Goal: Task Accomplishment & Management: Use online tool/utility

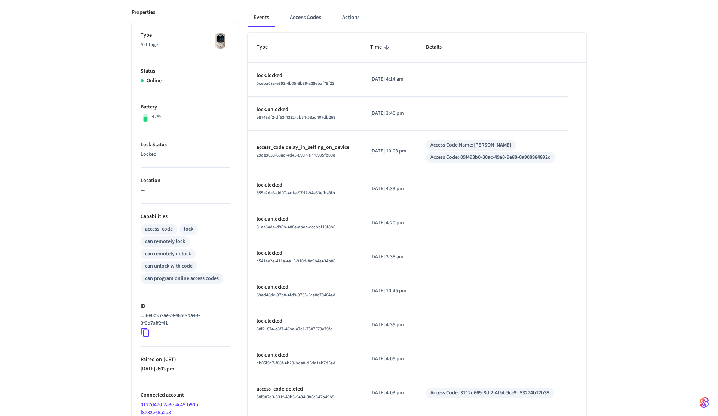
scroll to position [138, 0]
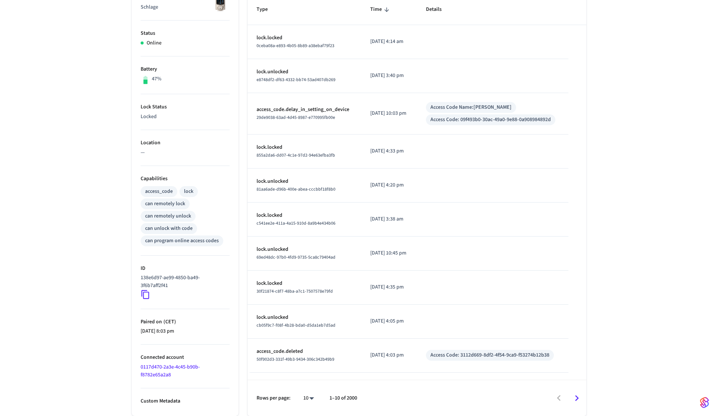
click at [148, 297] on icon at bounding box center [146, 295] width 10 height 10
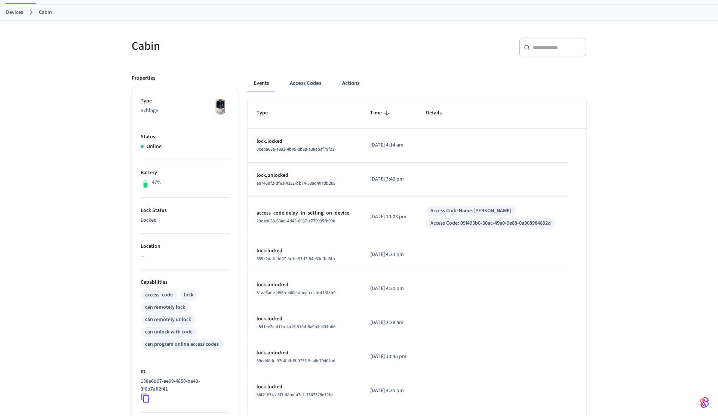
scroll to position [0, 0]
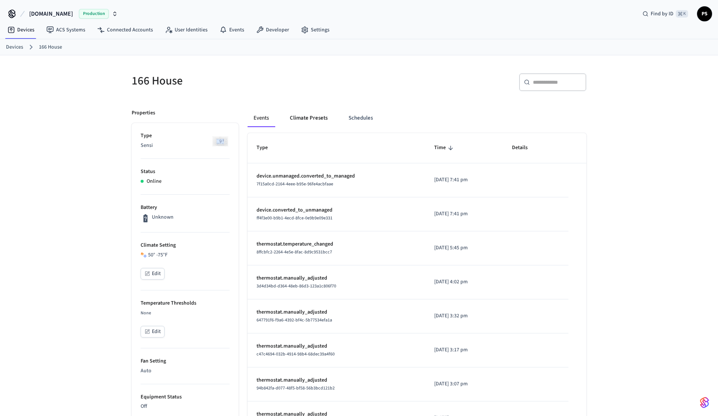
click at [300, 125] on button "Climate Presets" at bounding box center [309, 118] width 50 height 18
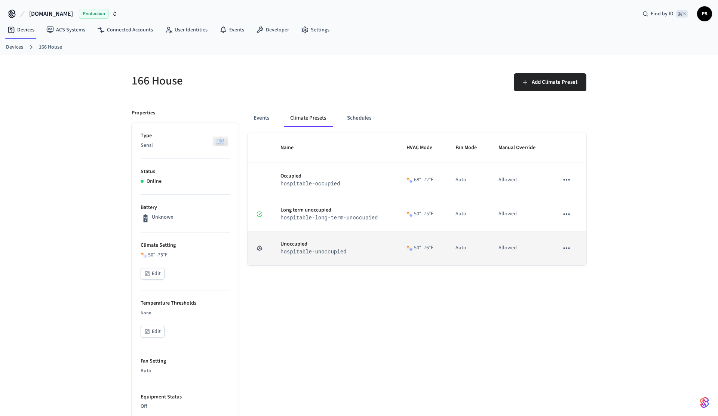
click at [569, 253] on icon "sticky table" at bounding box center [567, 249] width 10 height 10
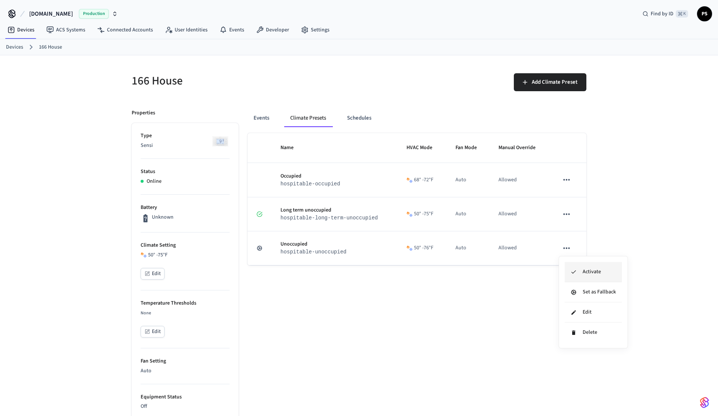
click at [575, 274] on icon at bounding box center [574, 272] width 6 height 6
click at [379, 90] on div "Add Climate Preset" at bounding box center [475, 85] width 223 height 24
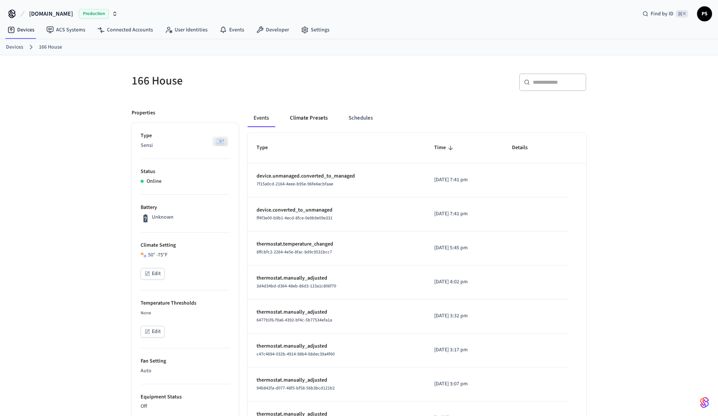
click at [322, 118] on button "Climate Presets" at bounding box center [309, 118] width 50 height 18
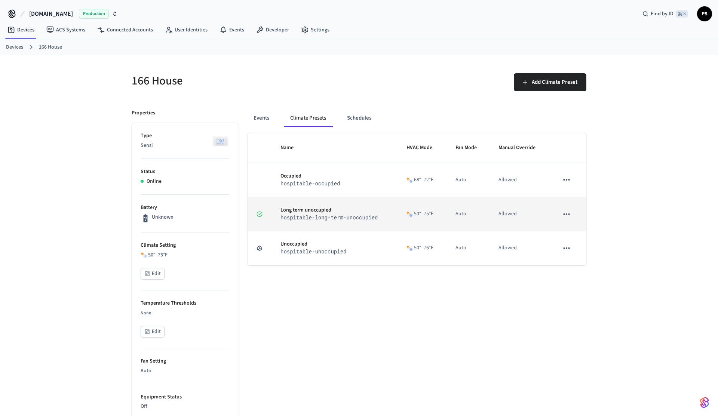
click at [569, 220] on button "sticky table" at bounding box center [567, 215] width 16 height 16
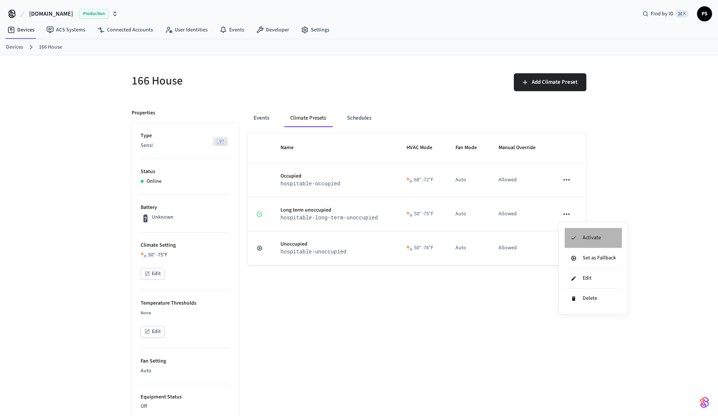
click at [574, 232] on li "Activate" at bounding box center [593, 238] width 57 height 20
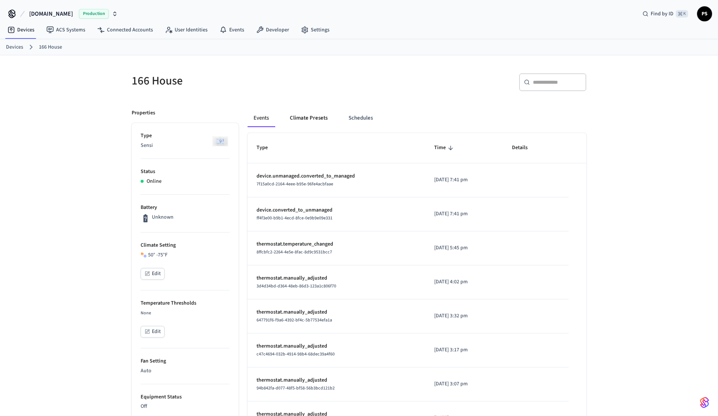
click at [318, 120] on button "Climate Presets" at bounding box center [309, 118] width 50 height 18
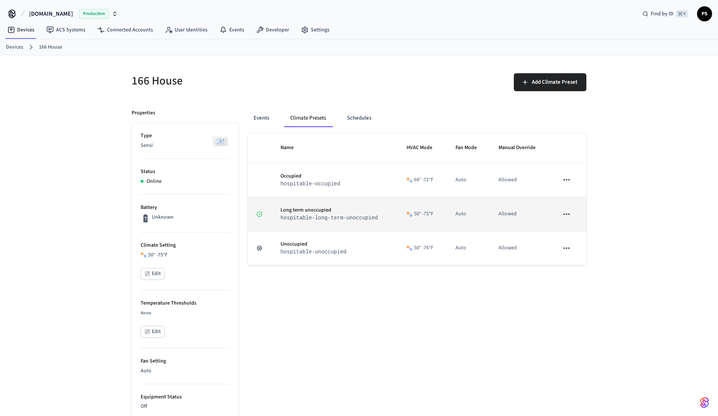
click at [565, 210] on icon "sticky table" at bounding box center [567, 215] width 10 height 10
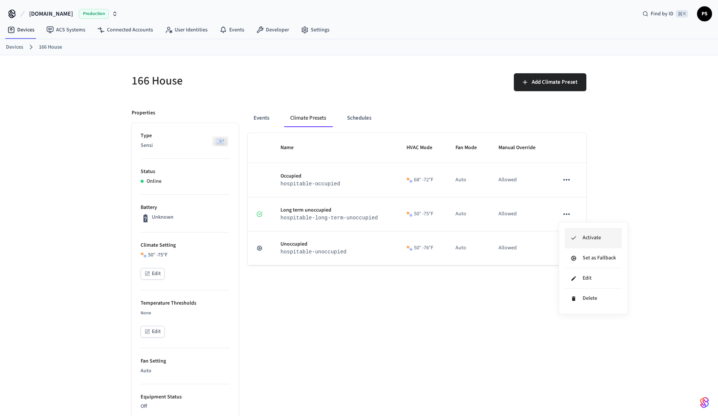
click at [579, 232] on li "Activate" at bounding box center [593, 238] width 57 height 20
